Goal: Task Accomplishment & Management: Manage account settings

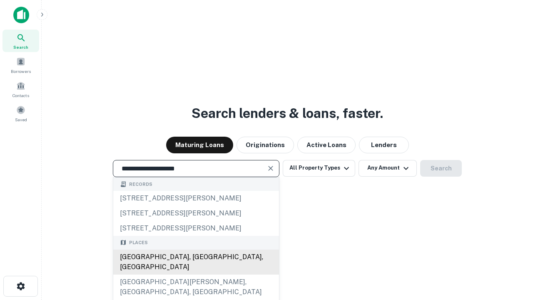
click at [196, 274] on div "[GEOGRAPHIC_DATA], [GEOGRAPHIC_DATA], [GEOGRAPHIC_DATA]" at bounding box center [196, 261] width 166 height 25
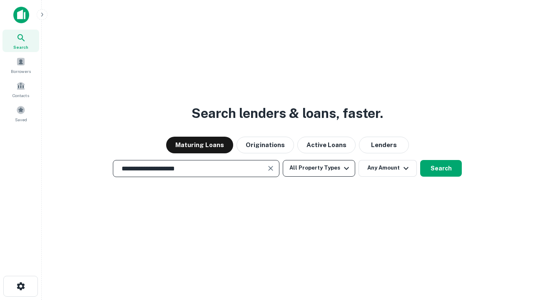
type input "**********"
click at [319, 168] on button "All Property Types" at bounding box center [319, 168] width 72 height 17
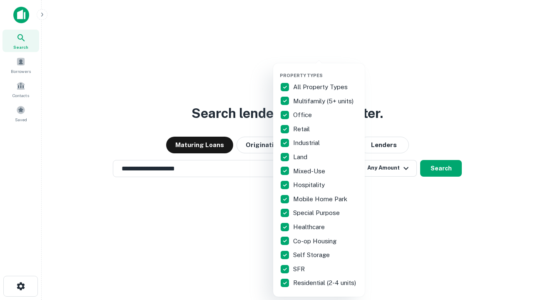
click at [326, 70] on button "button" at bounding box center [326, 70] width 92 height 0
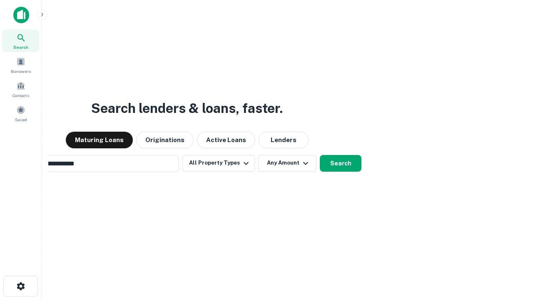
scroll to position [13, 0]
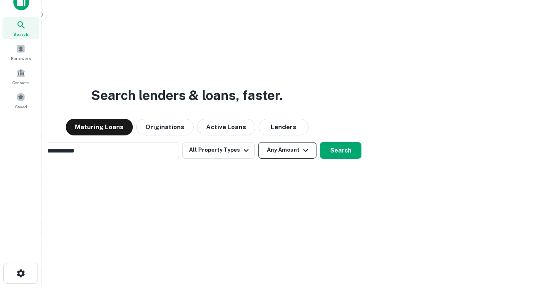
click at [258, 142] on button "Any Amount" at bounding box center [287, 150] width 58 height 17
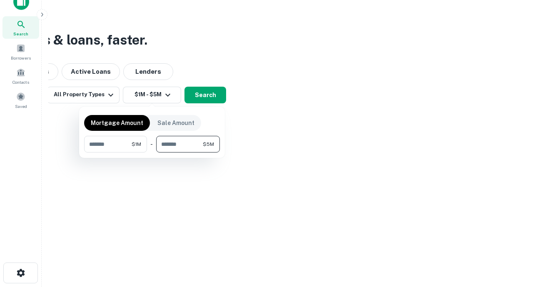
type input "*******"
click at [152, 152] on button "button" at bounding box center [152, 152] width 136 height 0
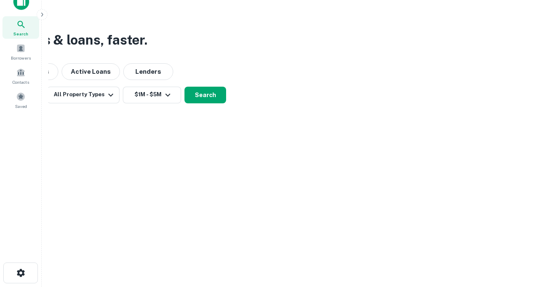
scroll to position [5, 154]
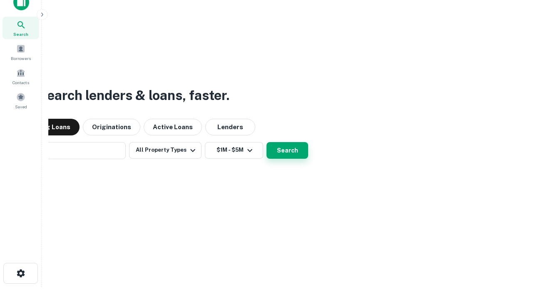
click at [267, 142] on button "Search" at bounding box center [288, 150] width 42 height 17
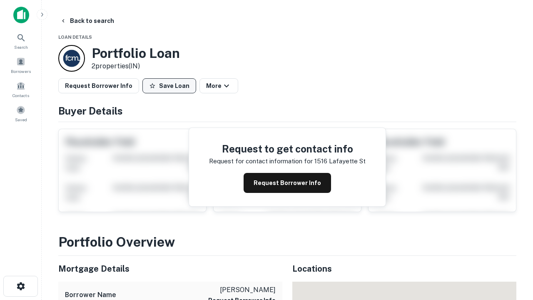
click at [169, 86] on button "Save Loan" at bounding box center [169, 85] width 54 height 15
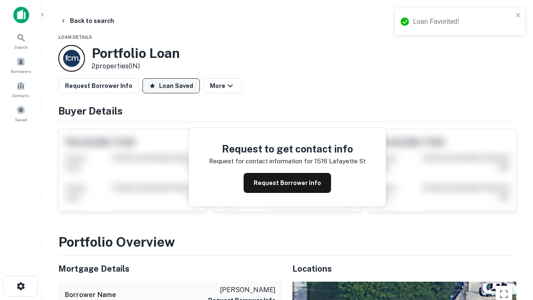
click at [171, 86] on button "Loan Saved" at bounding box center [170, 85] width 57 height 15
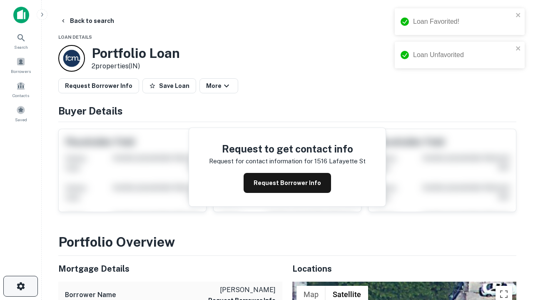
click at [20, 286] on icon "button" at bounding box center [21, 286] width 10 height 10
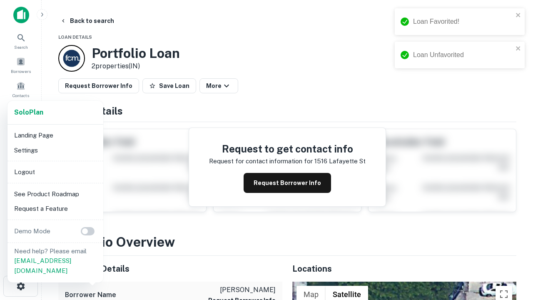
click at [55, 172] on li "Logout" at bounding box center [55, 171] width 89 height 15
